Goal: Task Accomplishment & Management: Manage account settings

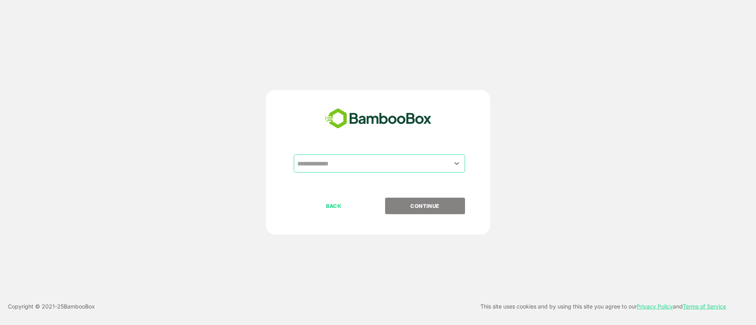
click at [368, 164] on input "text" at bounding box center [379, 163] width 168 height 15
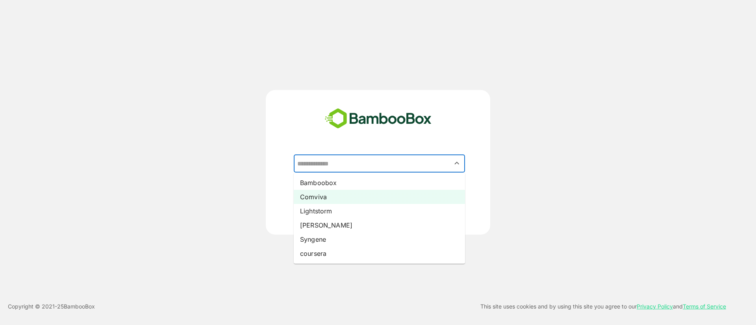
click at [351, 198] on li "Comviva" at bounding box center [379, 197] width 171 height 14
type input "*******"
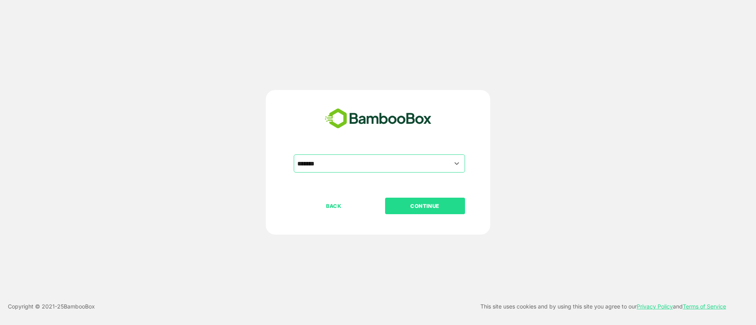
click at [425, 205] on p "CONTINUE" at bounding box center [424, 206] width 79 height 9
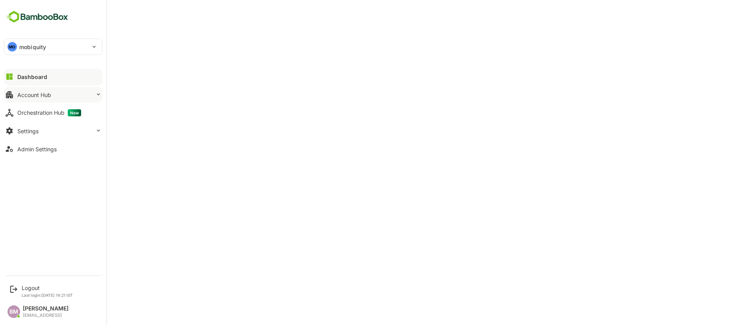
click at [89, 101] on button "Account Hub" at bounding box center [53, 95] width 98 height 16
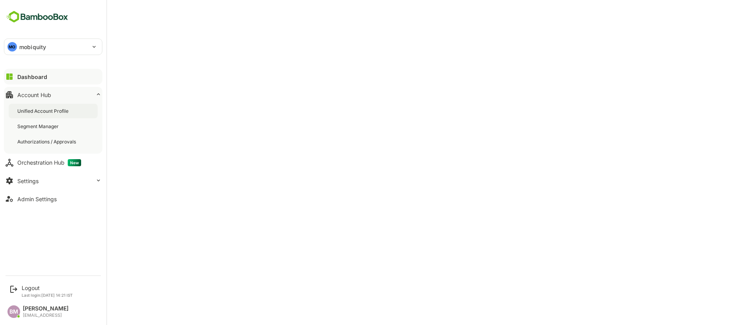
click at [53, 114] on div "Unified Account Profile" at bounding box center [43, 111] width 53 height 7
click at [31, 51] on div "MO mobiquity" at bounding box center [48, 47] width 88 height 16
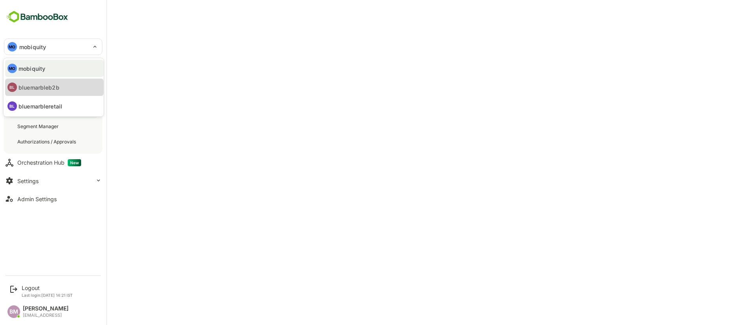
click at [45, 92] on li "BL bluemarbleb2b" at bounding box center [54, 87] width 98 height 17
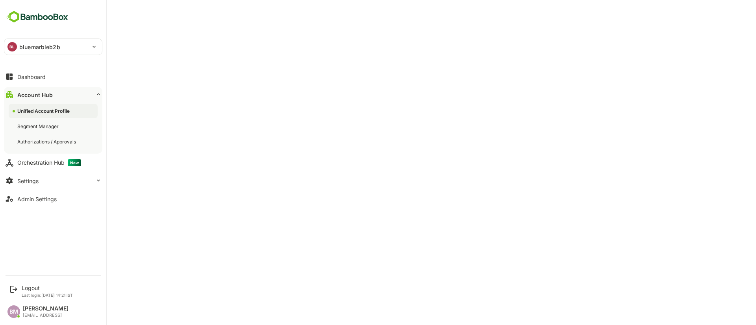
click at [17, 47] on div "BL bluemarbleb2b" at bounding box center [48, 47] width 88 height 16
click at [48, 107] on p "bluemarbleretail" at bounding box center [40, 106] width 44 height 8
click at [15, 43] on div "BL" at bounding box center [11, 46] width 9 height 9
click at [36, 74] on li "MO mobiquity" at bounding box center [54, 68] width 98 height 17
click at [18, 43] on div "MO mobiquity" at bounding box center [48, 47] width 88 height 16
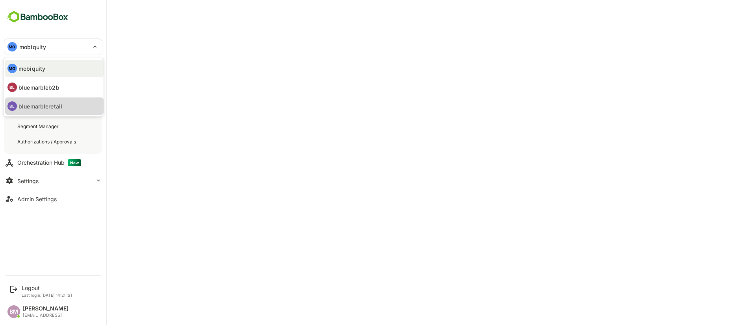
click at [35, 100] on li "BL bluemarbleretail" at bounding box center [54, 106] width 98 height 17
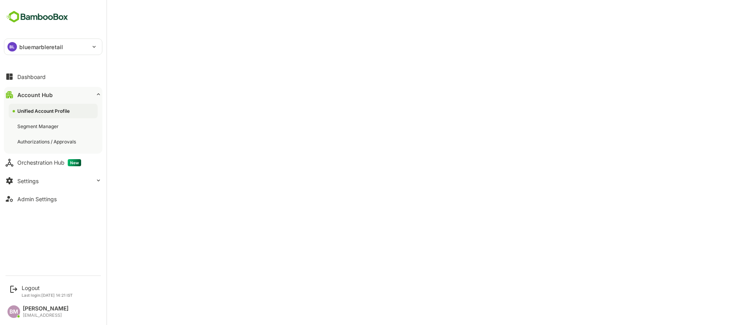
click at [15, 46] on div "BL" at bounding box center [11, 46] width 9 height 9
click at [29, 74] on li "MO mobiquity" at bounding box center [54, 68] width 98 height 17
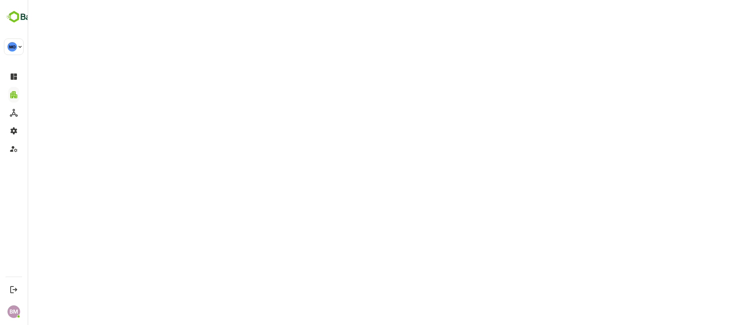
type input "*********"
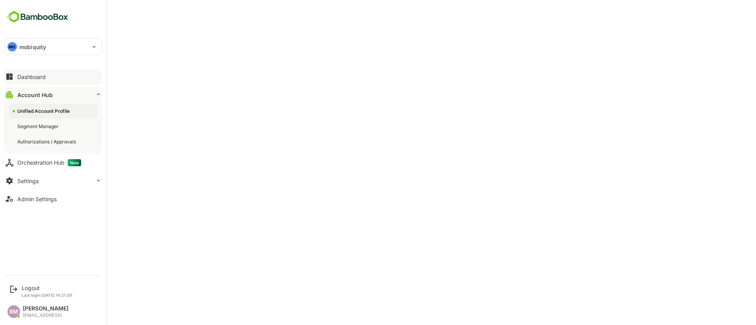
click at [59, 74] on button "Dashboard" at bounding box center [53, 77] width 98 height 16
